Goal: Task Accomplishment & Management: Manage account settings

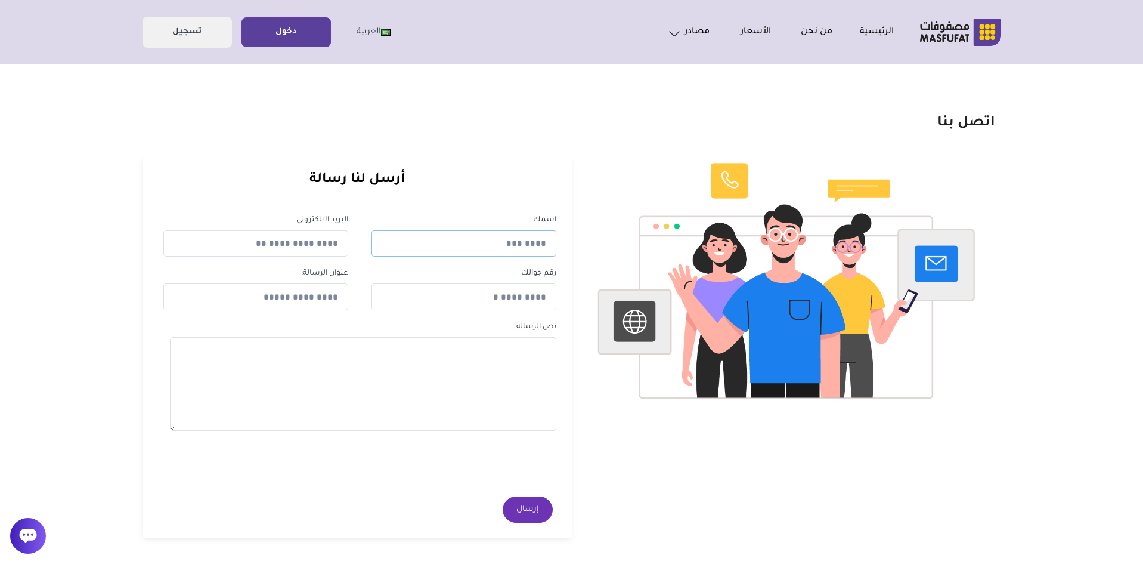
click at [451, 247] on input "text" at bounding box center [464, 243] width 184 height 27
click at [554, 274] on label "رقم جوالك" at bounding box center [538, 273] width 35 height 13
click at [322, 41] on link "دخول" at bounding box center [286, 32] width 88 height 27
click at [868, 32] on link "الرئيسية" at bounding box center [863, 32] width 61 height 14
click at [289, 34] on link "دخول" at bounding box center [286, 32] width 88 height 27
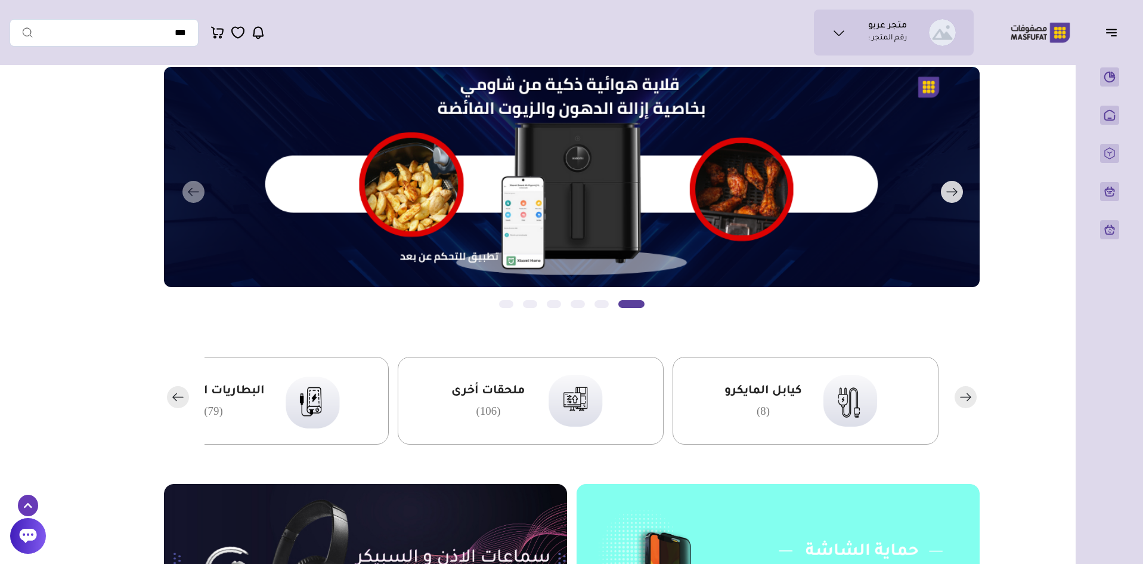
scroll to position [119, 0]
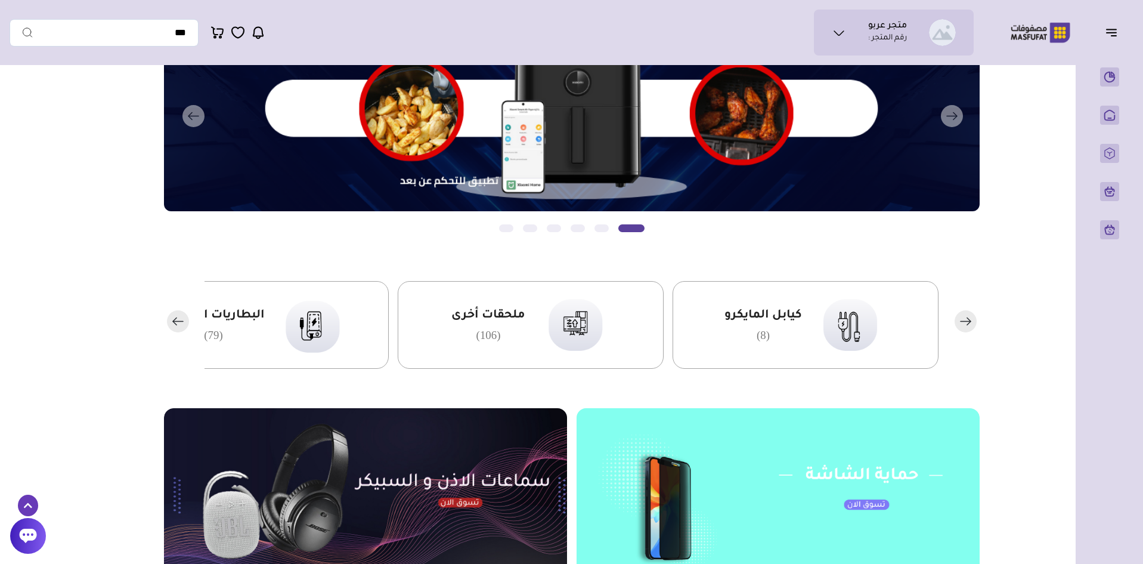
click at [173, 321] on icon "button" at bounding box center [178, 321] width 10 height 0
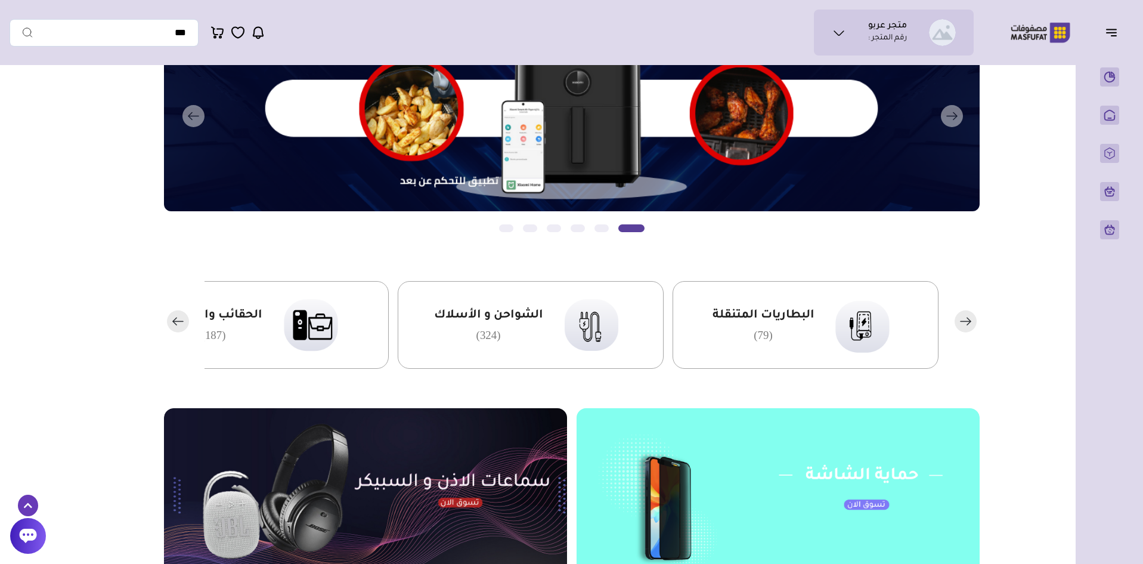
click at [173, 321] on icon "button" at bounding box center [178, 321] width 10 height 0
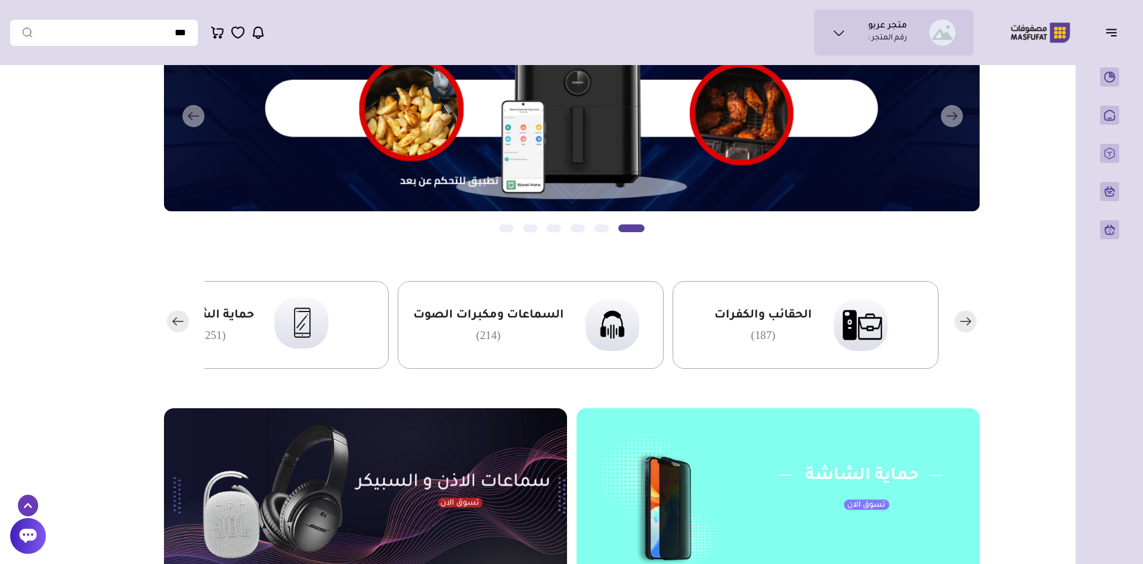
click at [173, 321] on icon "button" at bounding box center [178, 321] width 10 height 0
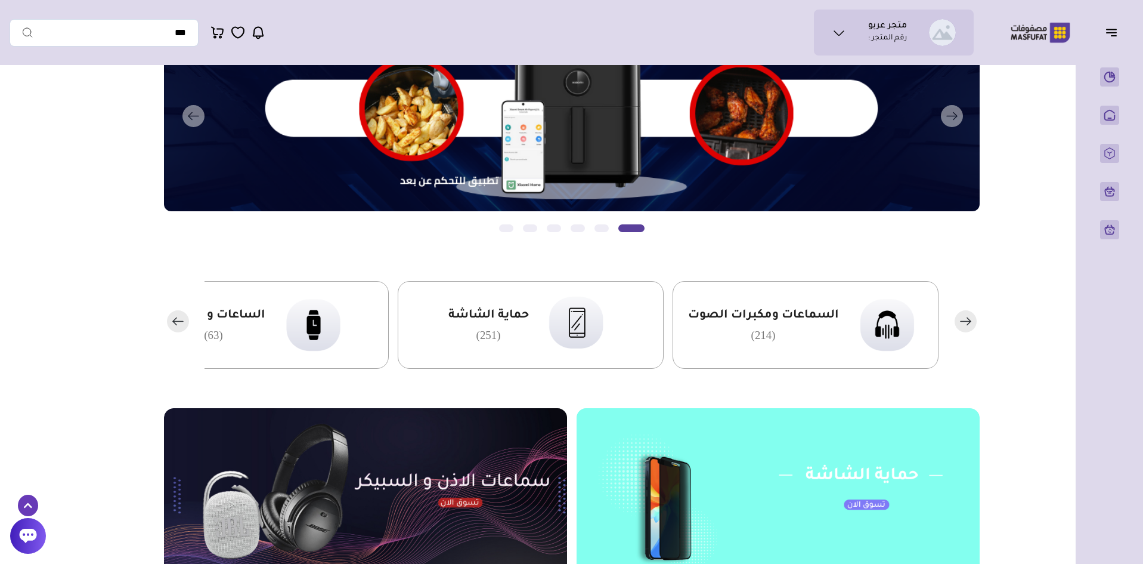
click at [173, 321] on icon "button" at bounding box center [178, 321] width 10 height 0
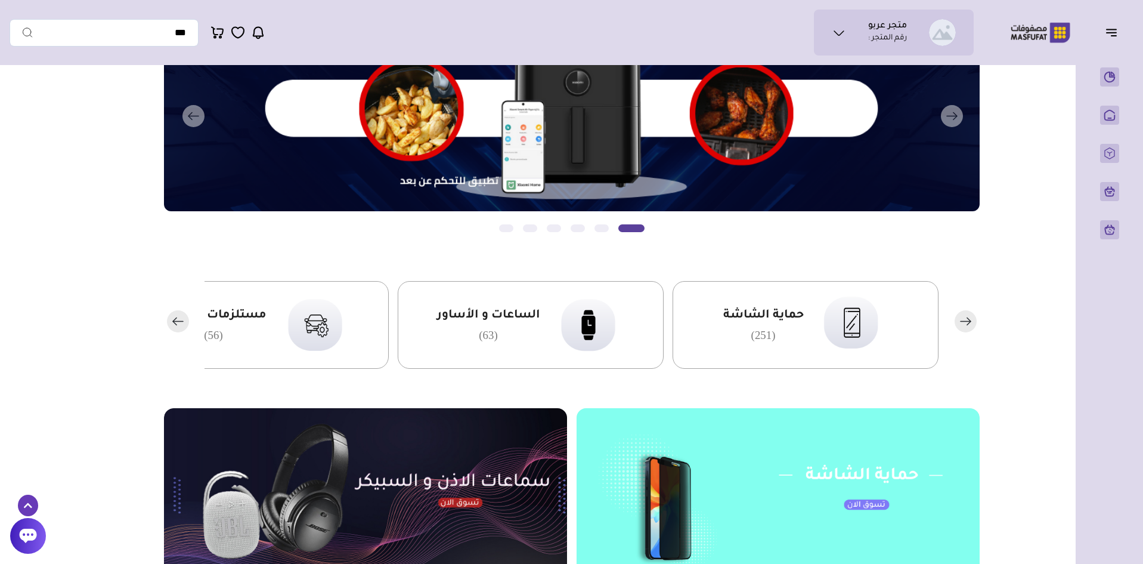
click at [173, 321] on icon "button" at bounding box center [178, 321] width 10 height 0
click at [174, 319] on rect "button" at bounding box center [178, 321] width 22 height 22
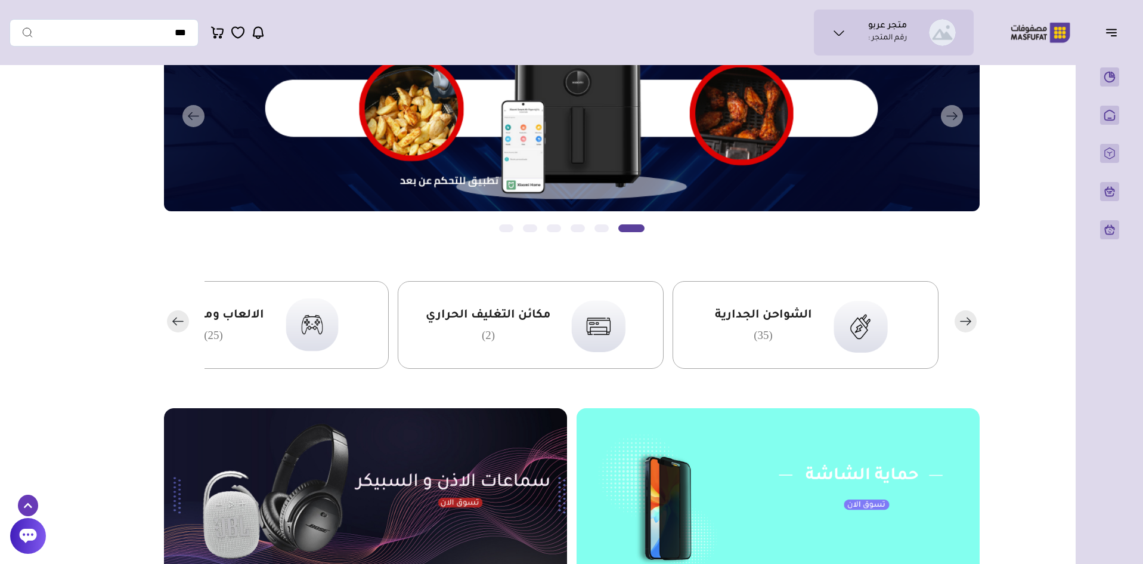
click at [173, 320] on icon "button" at bounding box center [175, 320] width 4 height 7
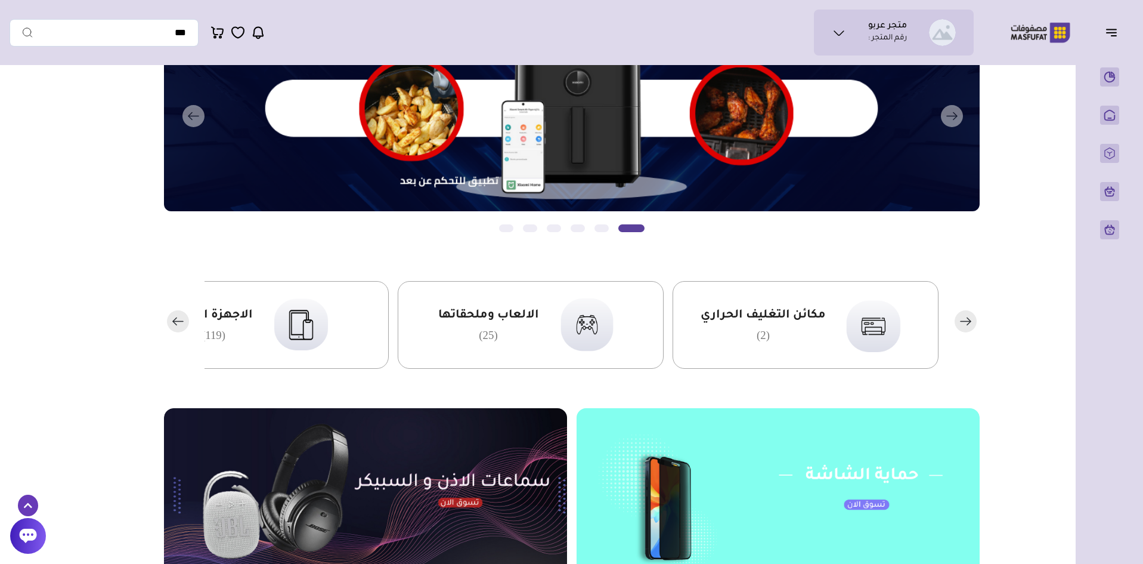
click at [173, 320] on icon "button" at bounding box center [175, 320] width 4 height 7
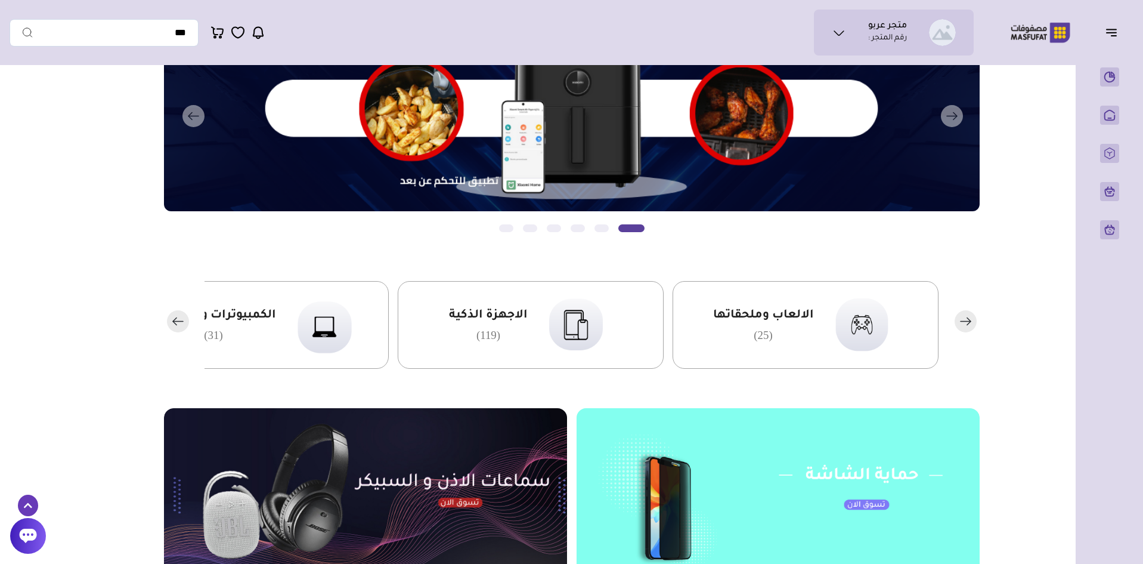
click at [511, 315] on span "الاجهزة الذكية" at bounding box center [488, 316] width 79 height 16
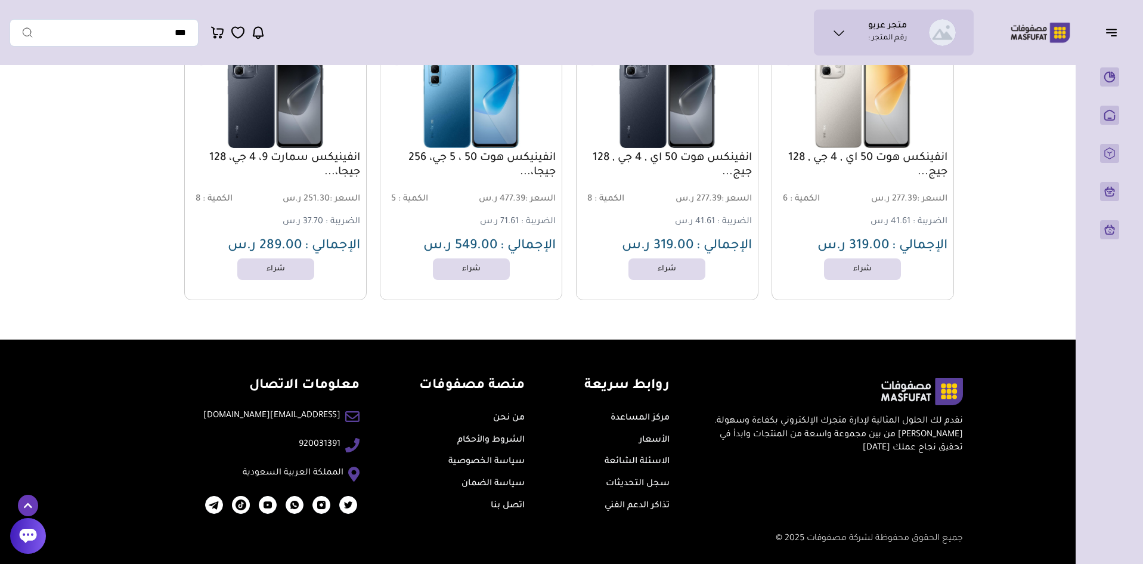
scroll to position [1402, 0]
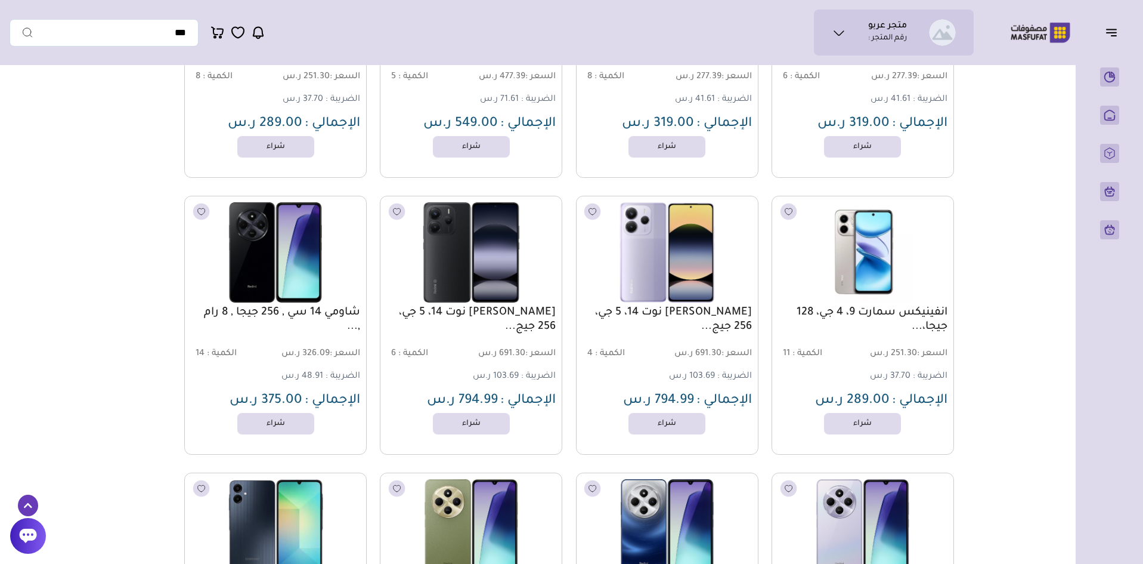
click at [859, 33] on ul "متجر عربو رقم المتجر :" at bounding box center [894, 32] width 141 height 27
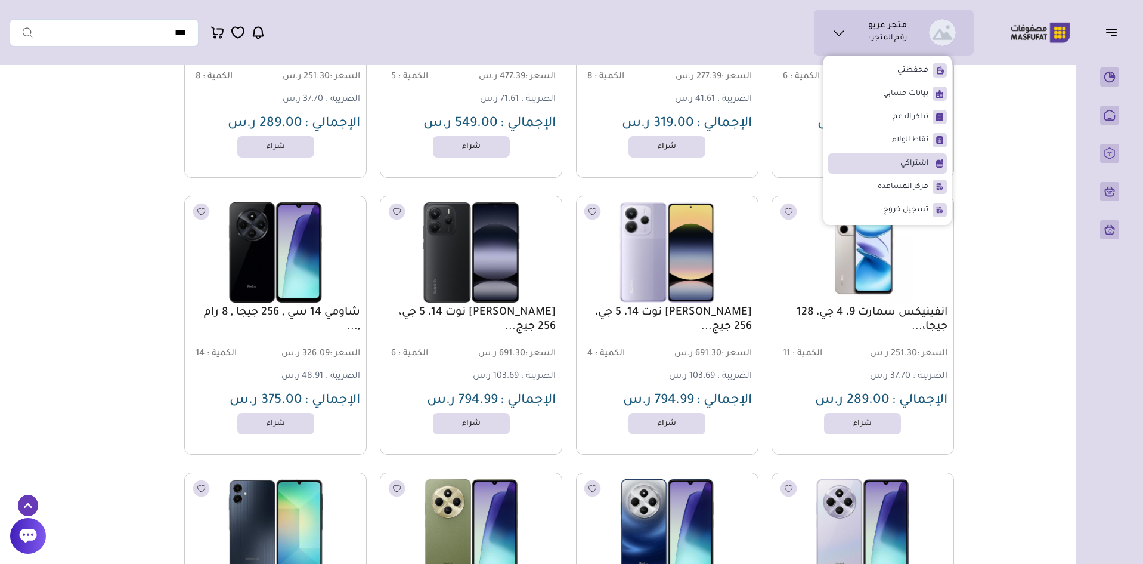
click at [884, 160] on li "اشتراكي" at bounding box center [887, 163] width 119 height 20
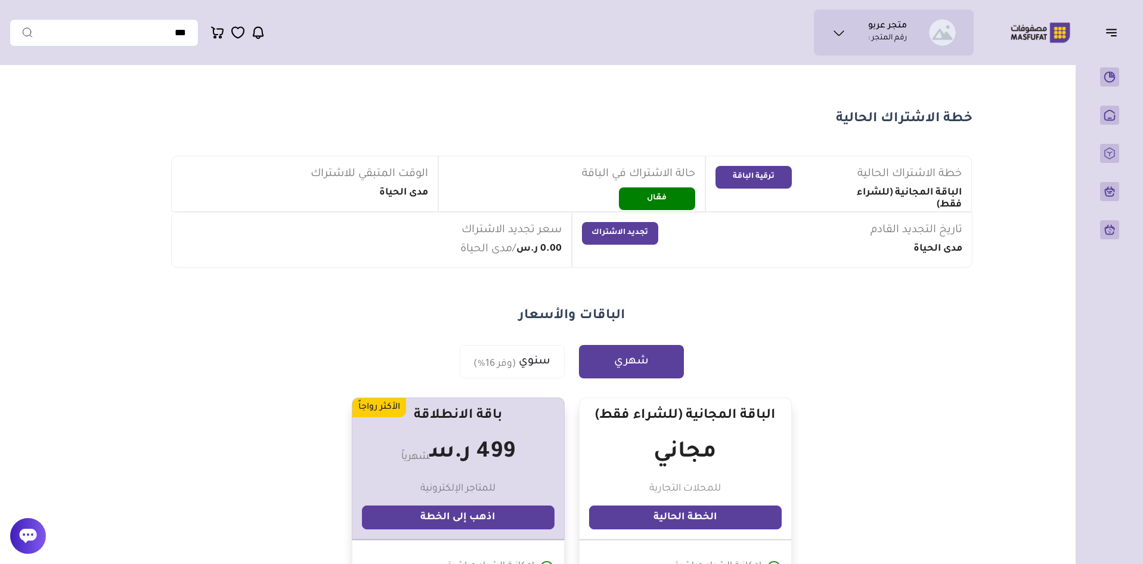
click at [747, 177] on button "ترقية الباقة" at bounding box center [754, 177] width 76 height 23
click at [727, 171] on button "ترقية الباقة" at bounding box center [754, 177] width 76 height 23
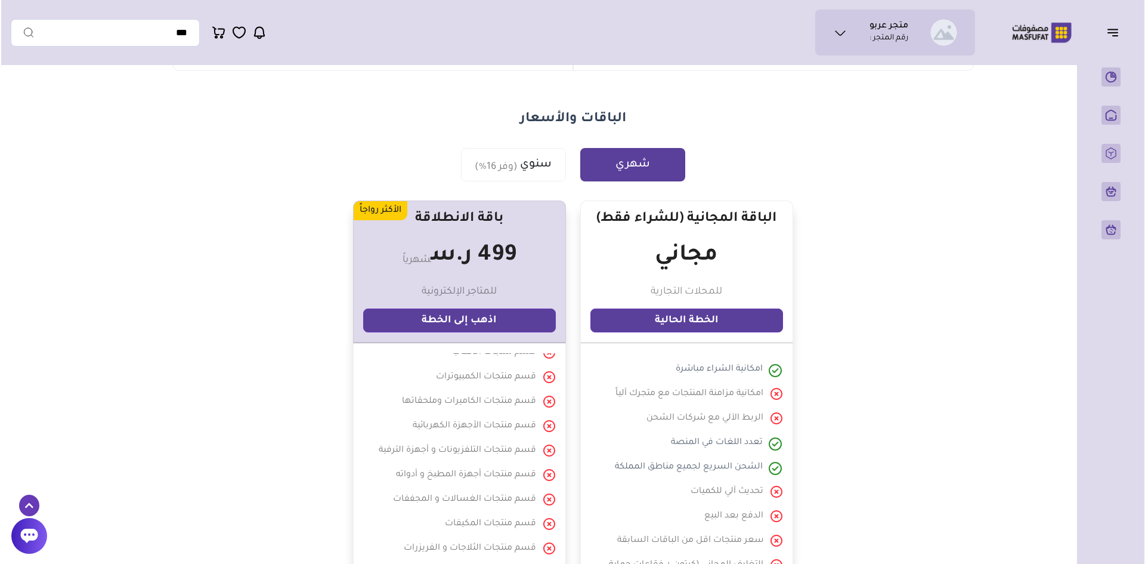
scroll to position [247, 0]
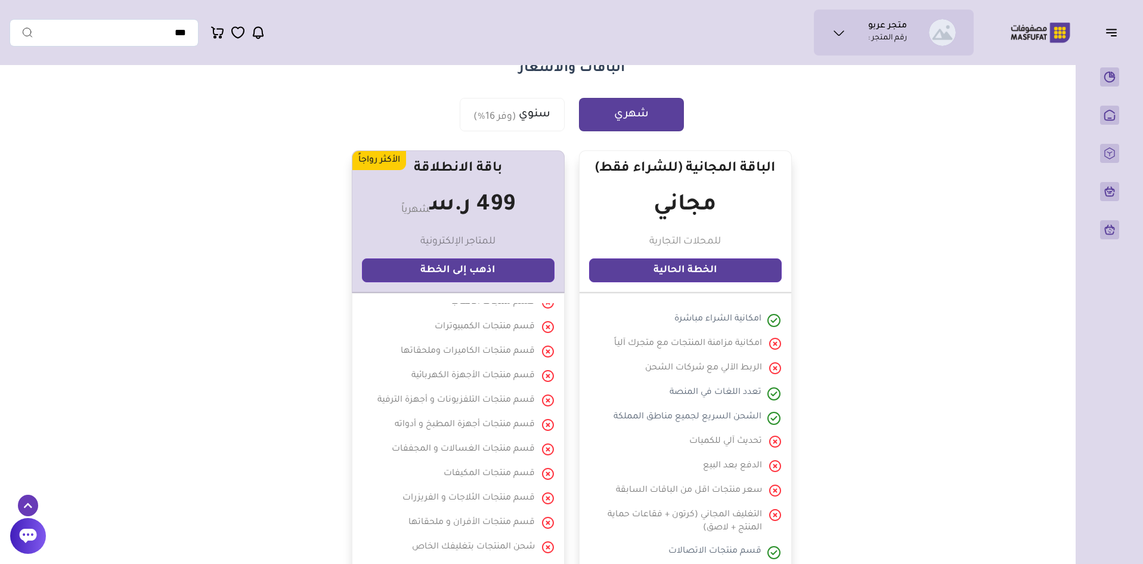
click at [469, 273] on link "اذهب إلى الخطة" at bounding box center [458, 270] width 193 height 24
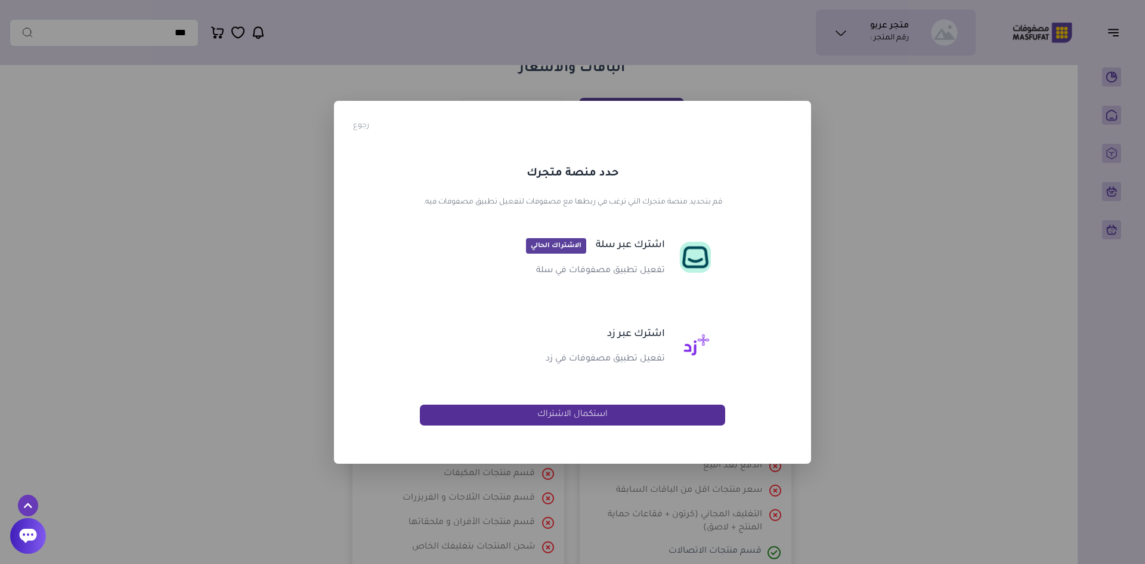
click at [478, 412] on button "استكمال الاشتراك" at bounding box center [572, 414] width 305 height 21
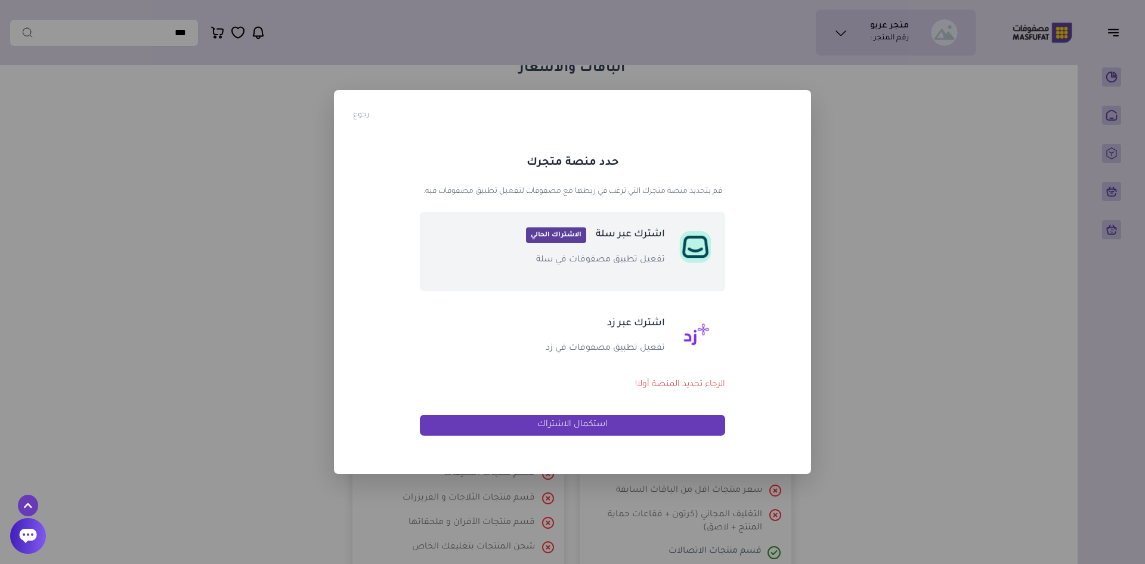
click at [605, 248] on div "اشترك عبر سلة الاشتراك الحالي تفعيل تطبيق مصفوفات في سلة" at bounding box center [579, 251] width 184 height 51
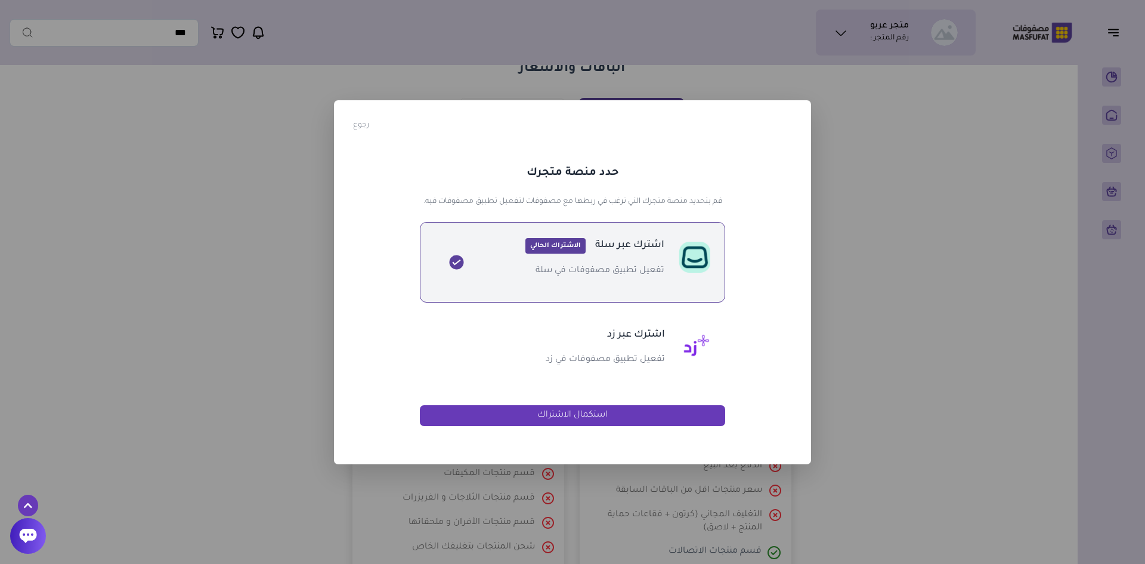
click at [542, 247] on span "الاشتراك الحالي" at bounding box center [555, 246] width 60 height 16
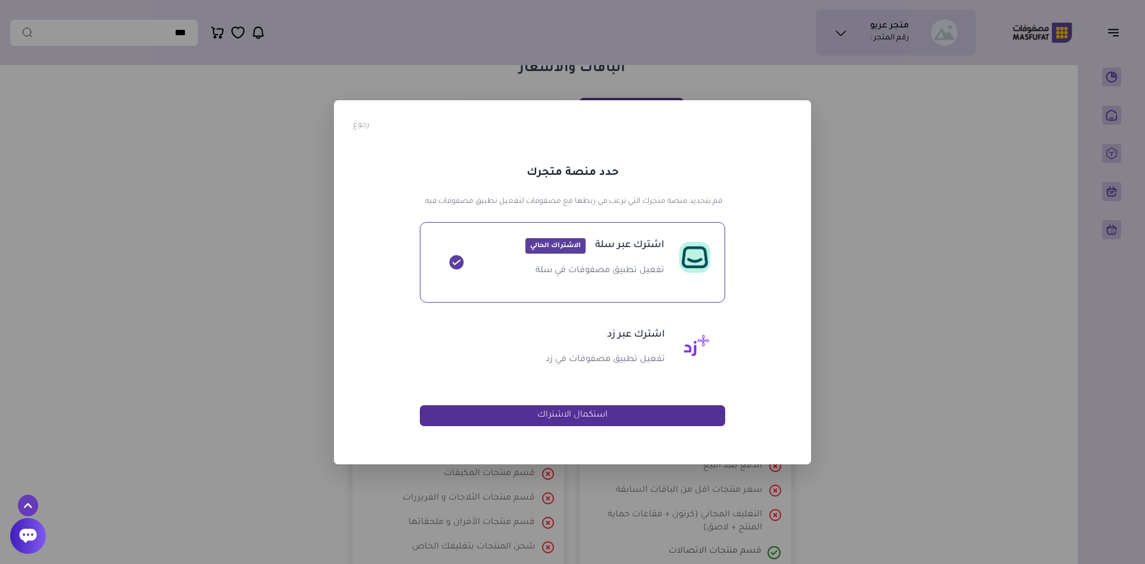
click at [502, 413] on button "استكمال الاشتراك" at bounding box center [572, 415] width 305 height 21
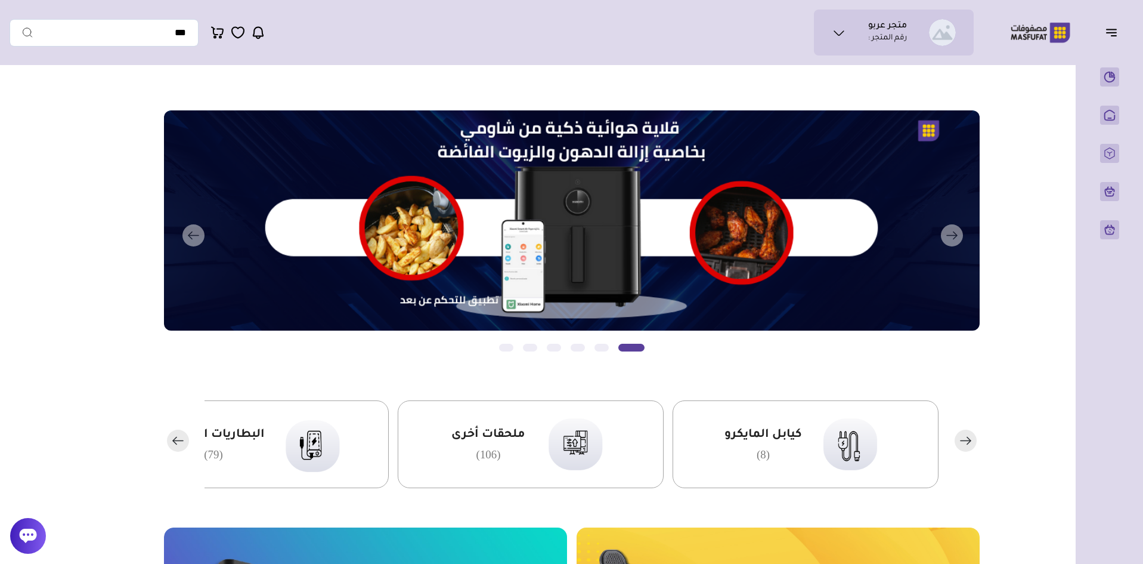
click at [1117, 29] on icon "button" at bounding box center [1112, 32] width 14 height 14
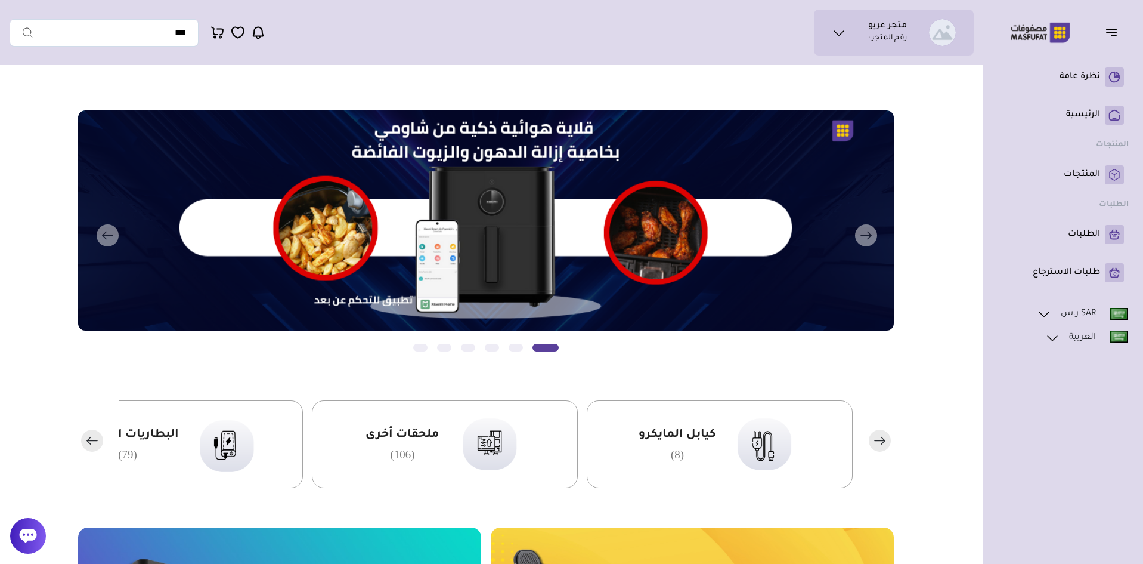
click at [1052, 337] on icon at bounding box center [1052, 337] width 14 height 14
click at [1044, 310] on icon at bounding box center [1044, 314] width 14 height 14
click at [1048, 267] on p "طلبات الاسترجاع" at bounding box center [1066, 273] width 67 height 12
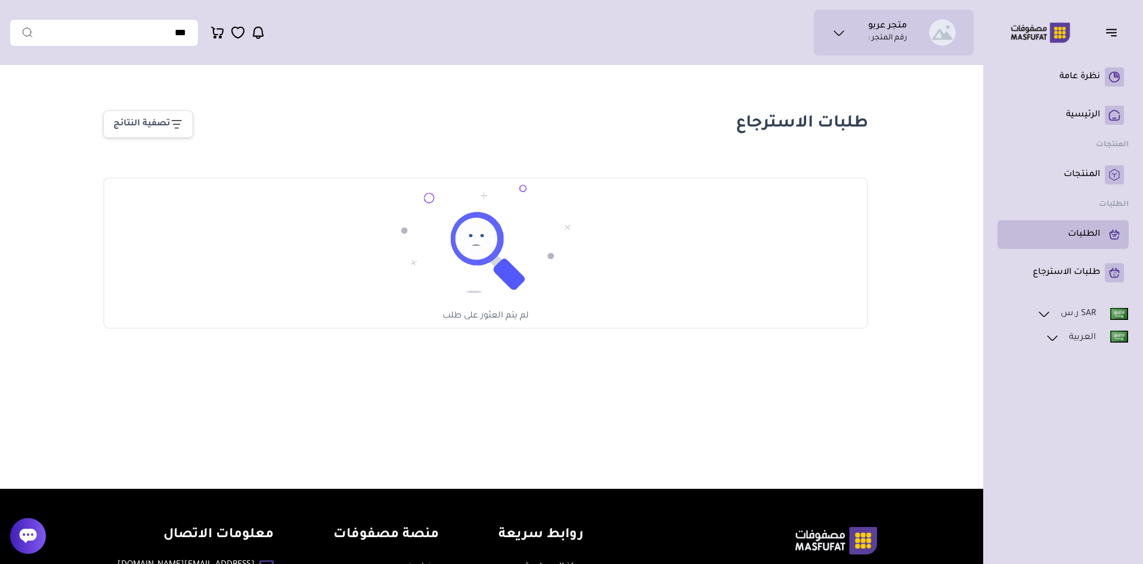
click at [1055, 234] on link "الطلبات" at bounding box center [1064, 234] width 122 height 19
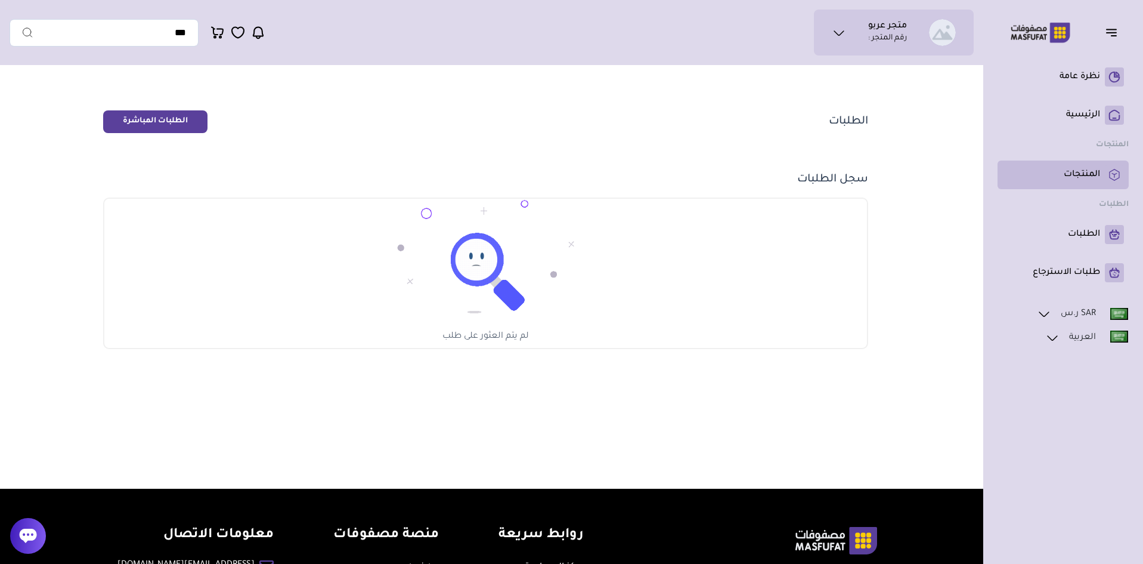
click at [1065, 166] on link "المنتجات" at bounding box center [1064, 174] width 122 height 19
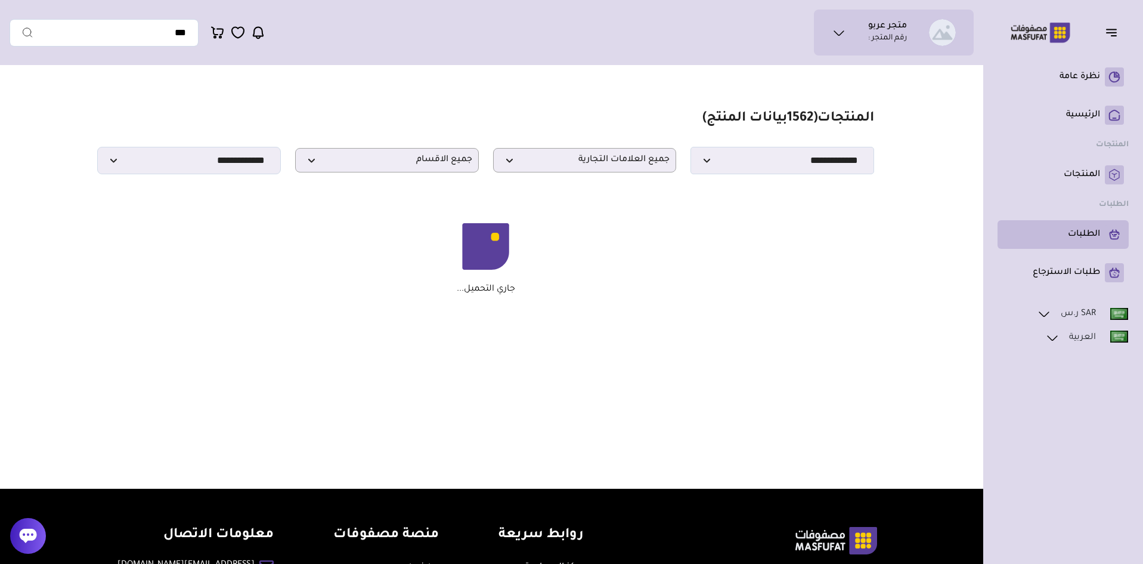
click at [1071, 237] on p "الطلبات" at bounding box center [1084, 234] width 32 height 12
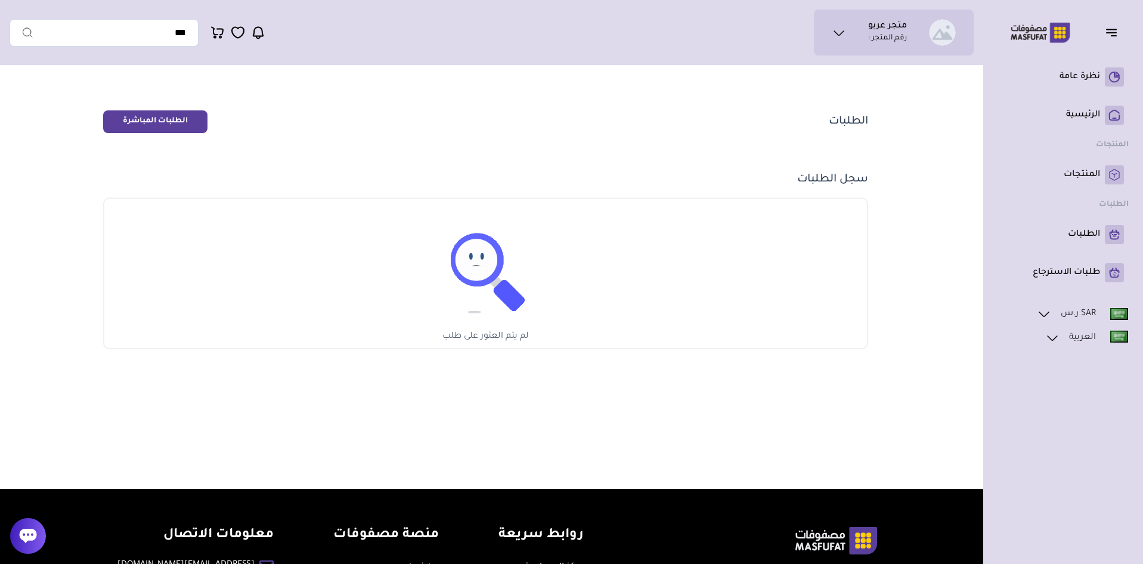
click at [148, 123] on link "الطلبات المباشرة" at bounding box center [155, 121] width 104 height 23
click at [1071, 79] on p "نظرة عامة" at bounding box center [1080, 77] width 41 height 12
